Goal: Task Accomplishment & Management: Manage account settings

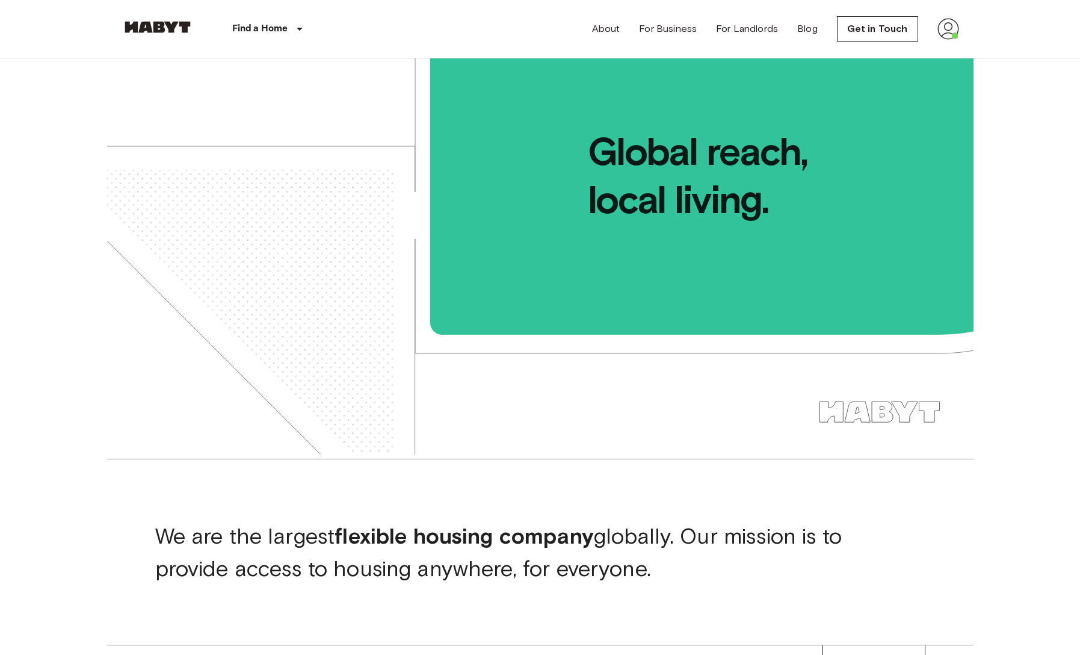
click at [947, 33] on img at bounding box center [949, 29] width 22 height 22
click at [954, 48] on li "Profile" at bounding box center [998, 51] width 120 height 22
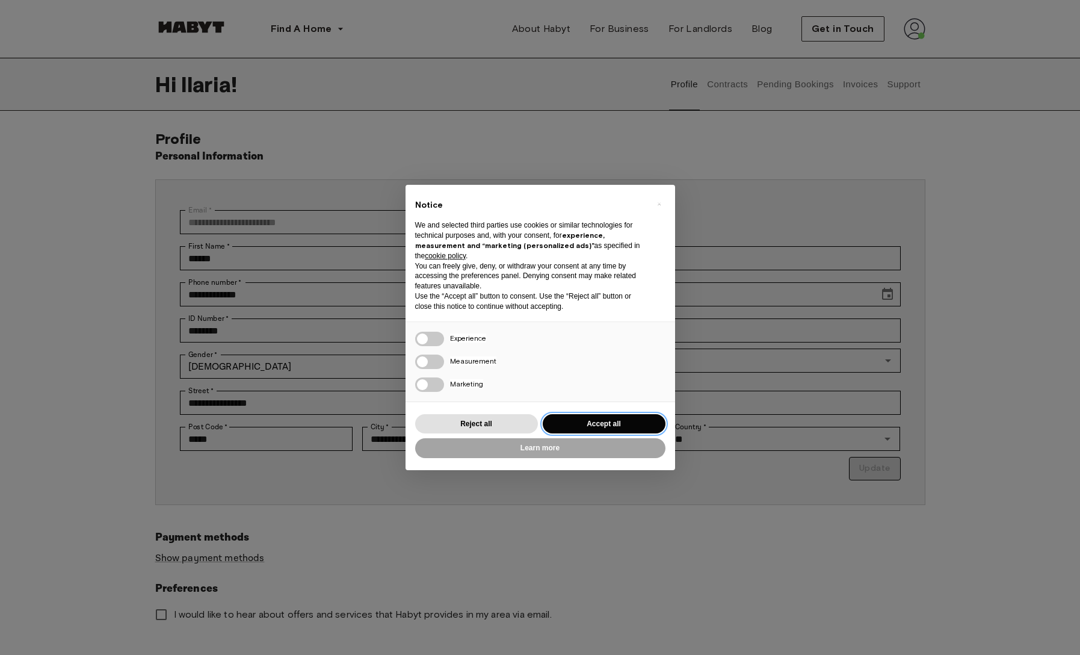
click at [577, 428] on button "Accept all" at bounding box center [604, 424] width 123 height 20
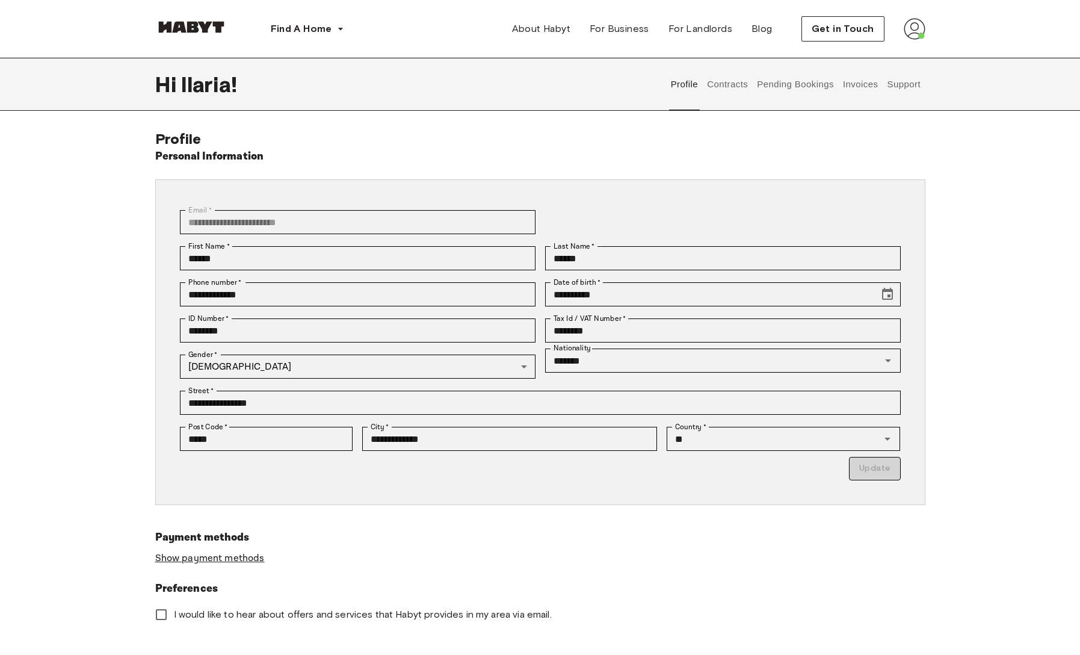
click at [243, 558] on link "Show payment methods" at bounding box center [210, 558] width 110 height 13
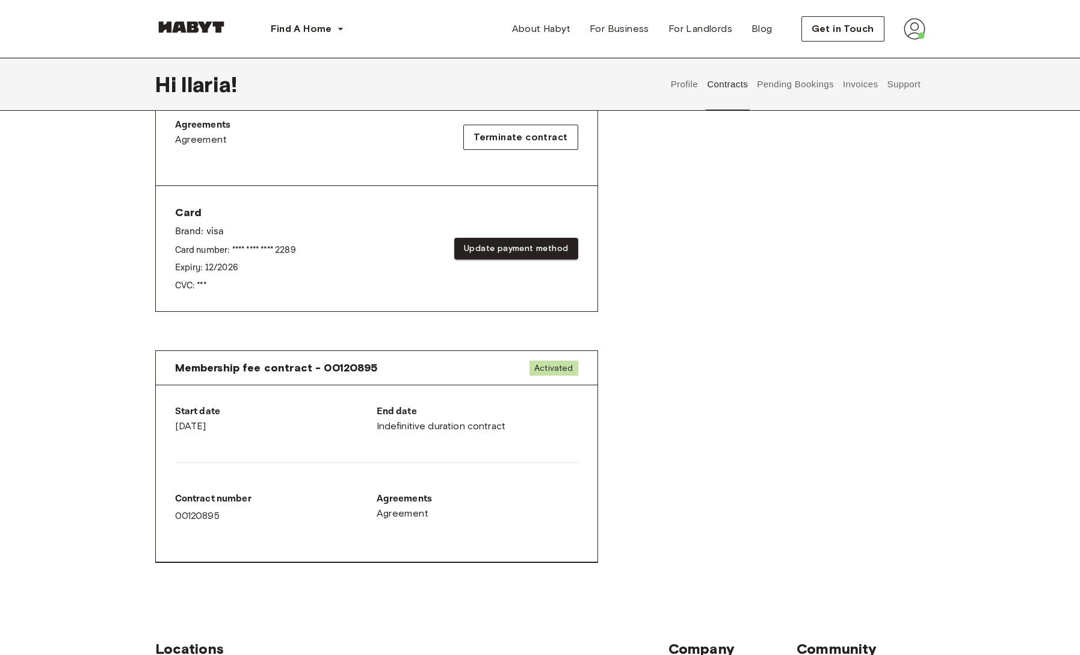
scroll to position [412, 0]
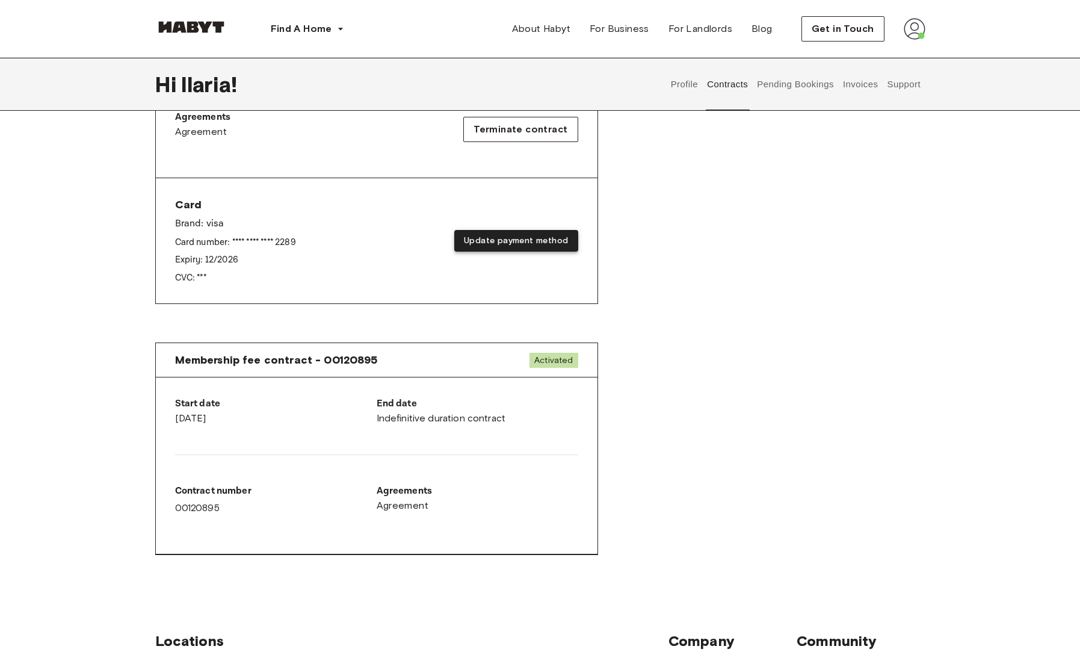
click at [488, 243] on button "Update payment method" at bounding box center [515, 241] width 123 height 22
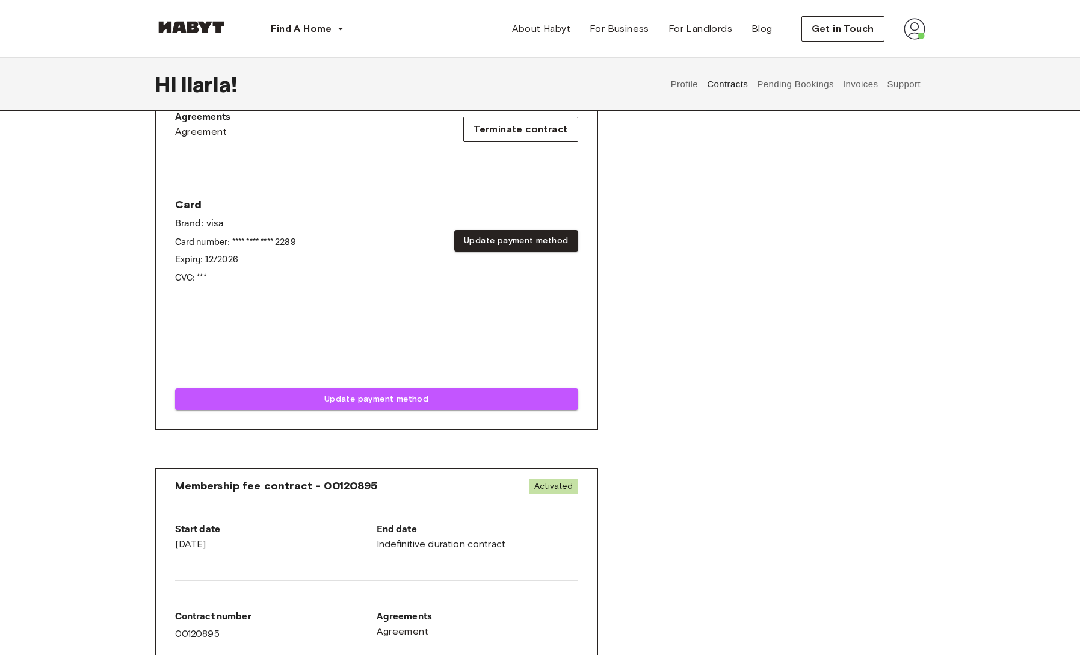
click at [639, 318] on div "Rent contract - 00120894 Activated ▲ ▲ Your Stay MUNICH , Haidhausen Reger Plat…" at bounding box center [540, 97] width 770 height 722
click at [653, 312] on div "Rent contract - 00120894 Activated ▲ ▲ Your Stay MUNICH , Haidhausen Reger Plat…" at bounding box center [540, 97] width 770 height 722
click at [775, 88] on button "Pending Bookings" at bounding box center [796, 84] width 80 height 53
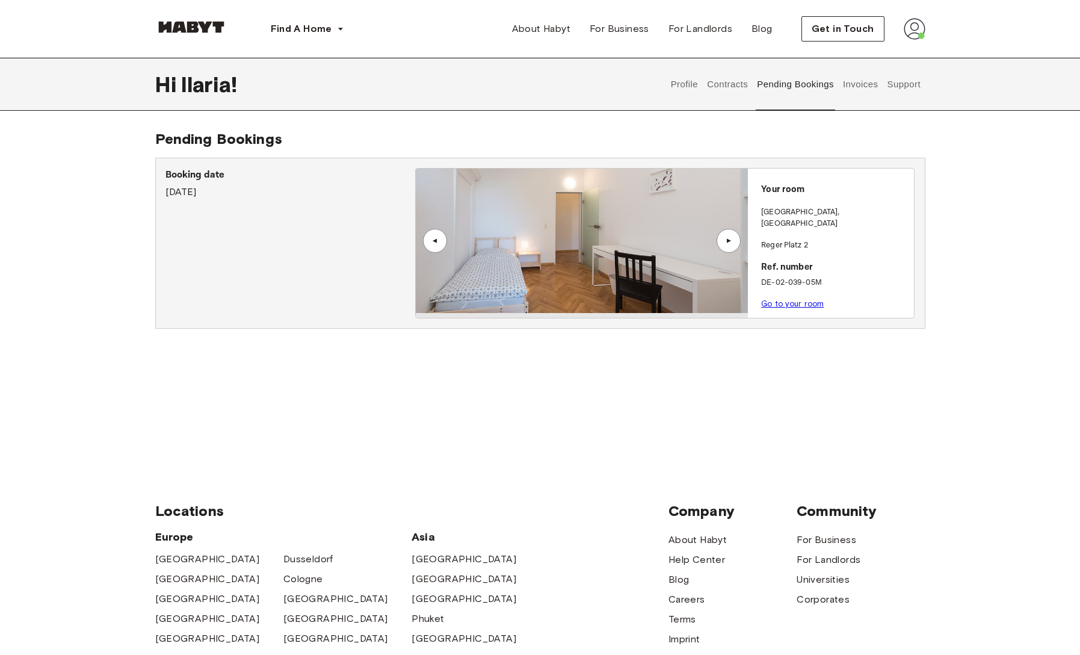
click at [728, 78] on button "Contracts" at bounding box center [728, 84] width 44 height 53
